Goal: Task Accomplishment & Management: Manage account settings

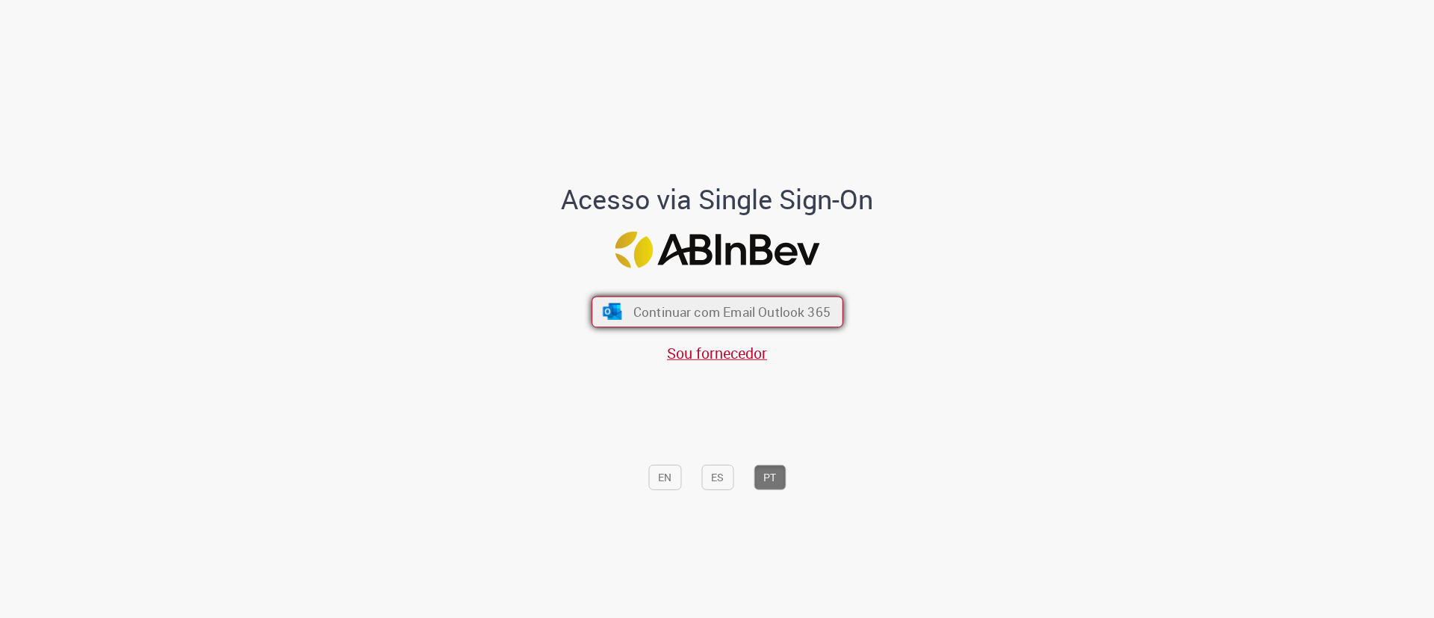
click at [701, 315] on span "Continuar com Email Outlook 365" at bounding box center [731, 311] width 197 height 17
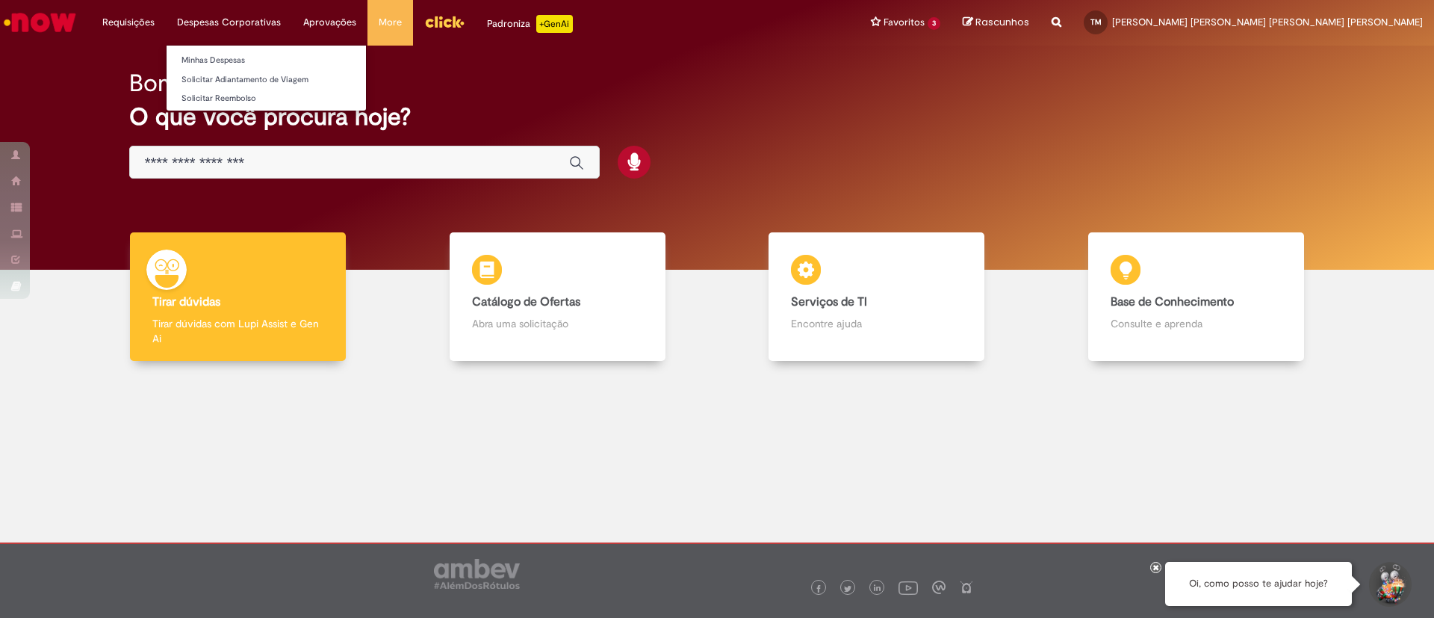
click at [217, 49] on li "Minhas Despesas" at bounding box center [266, 58] width 199 height 19
click at [214, 57] on link "Minhas Despesas" at bounding box center [266, 60] width 199 height 16
